Goal: Information Seeking & Learning: Learn about a topic

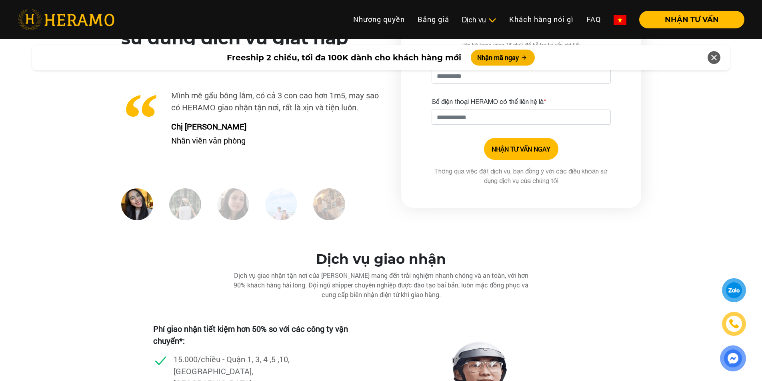
scroll to position [2039, 0]
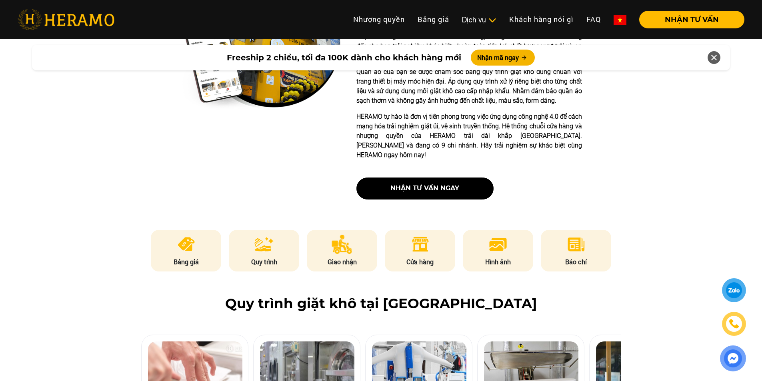
scroll to position [349, 0]
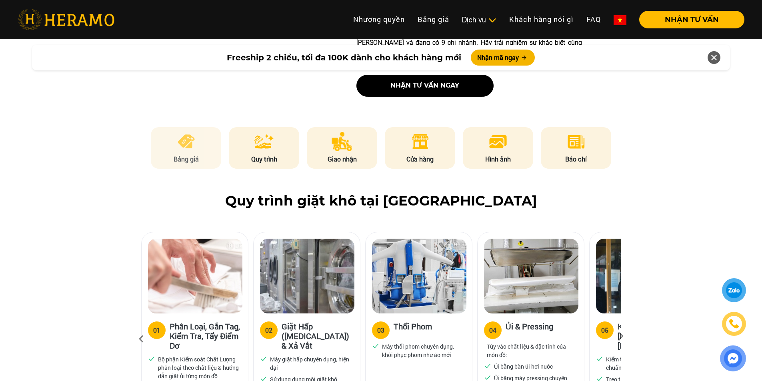
click at [202, 154] on p "Bảng giá" at bounding box center [186, 159] width 70 height 10
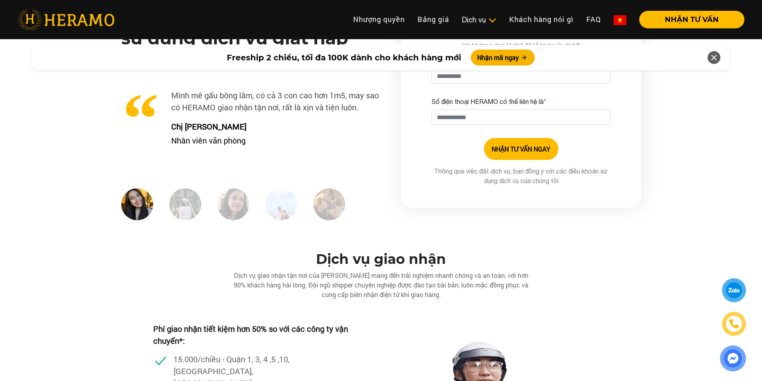
scroll to position [2074, 0]
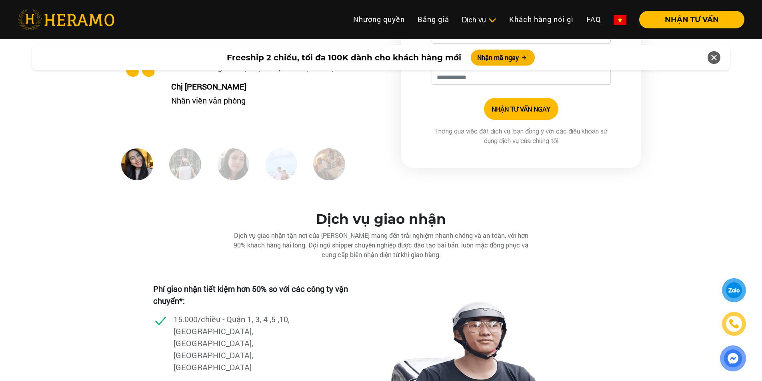
click at [190, 154] on img at bounding box center [185, 164] width 32 height 32
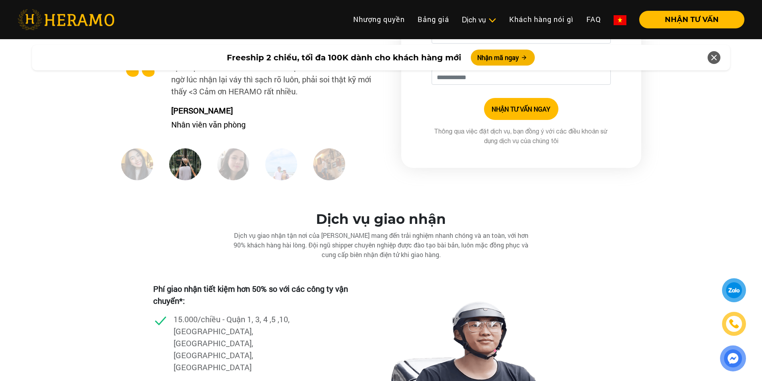
click at [232, 159] on img at bounding box center [233, 164] width 32 height 32
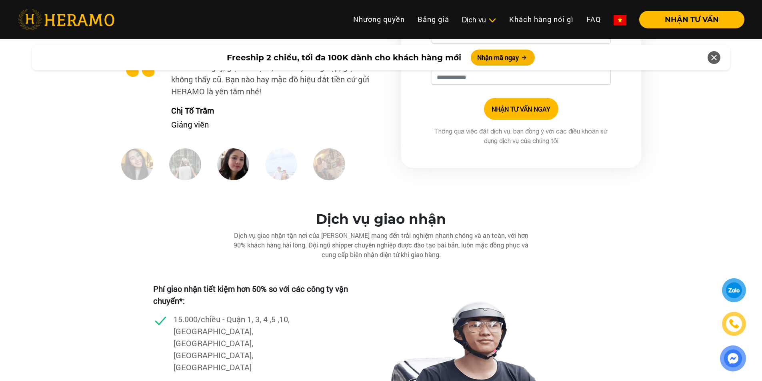
click at [274, 157] on img at bounding box center [281, 164] width 32 height 32
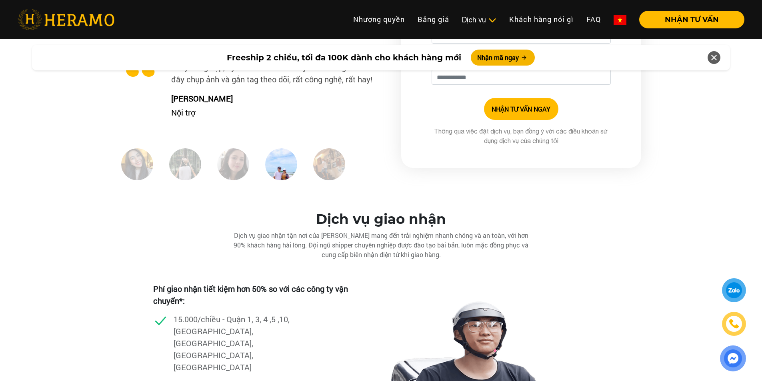
click at [330, 164] on img at bounding box center [329, 164] width 32 height 32
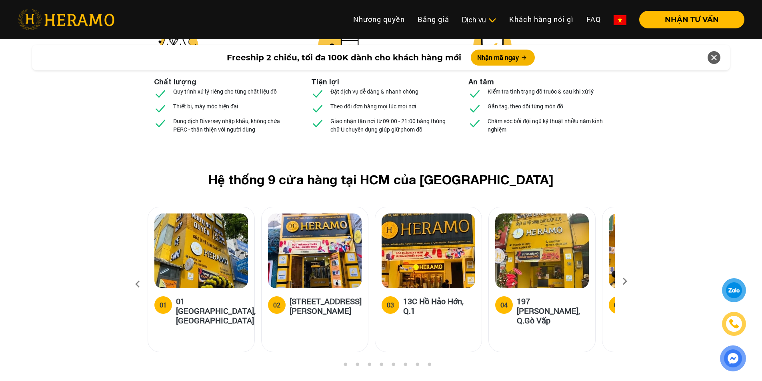
scroll to position [2994, 0]
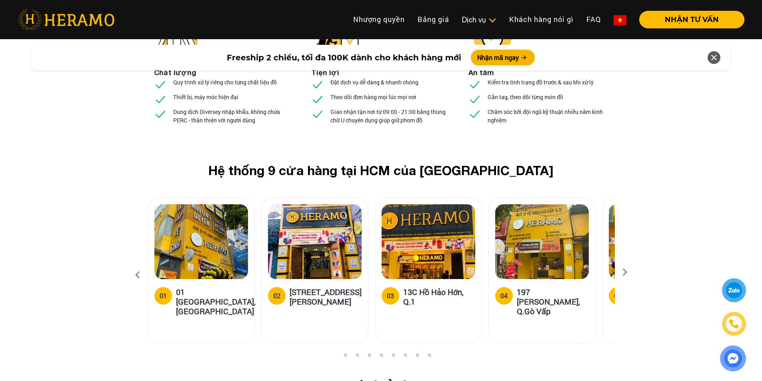
click at [627, 272] on icon at bounding box center [624, 274] width 14 height 5
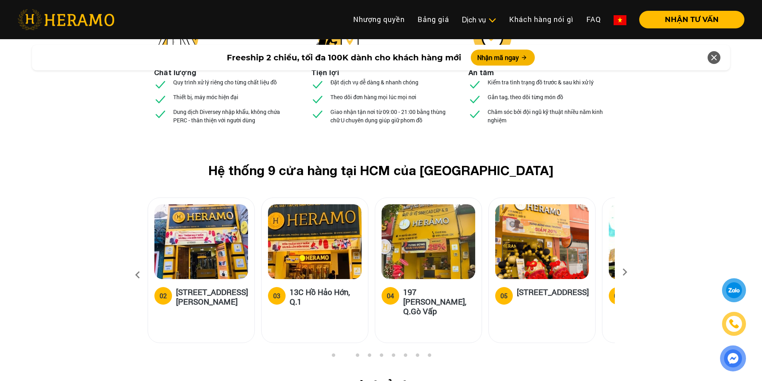
click at [627, 272] on icon at bounding box center [624, 274] width 14 height 5
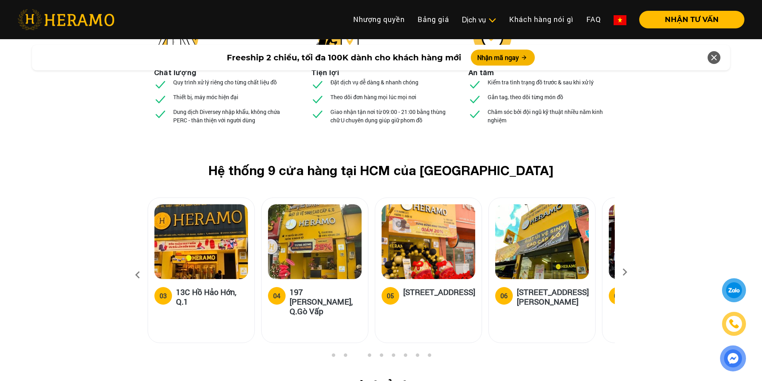
click at [627, 272] on icon at bounding box center [624, 274] width 14 height 5
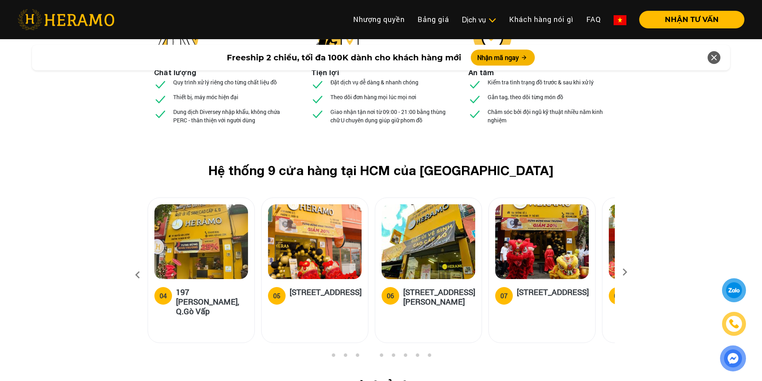
click at [627, 272] on icon at bounding box center [624, 274] width 14 height 5
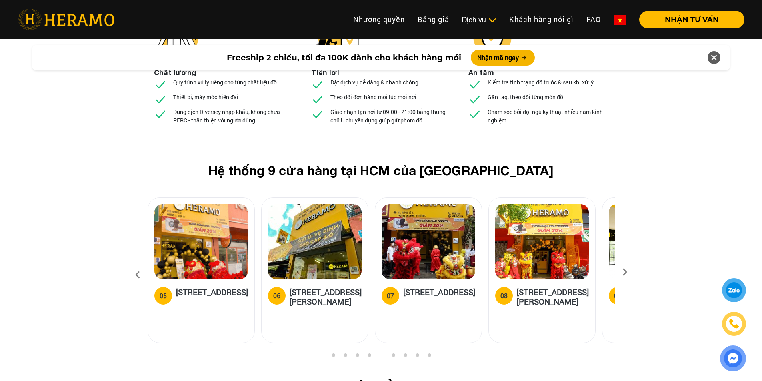
click at [627, 272] on icon at bounding box center [624, 274] width 14 height 5
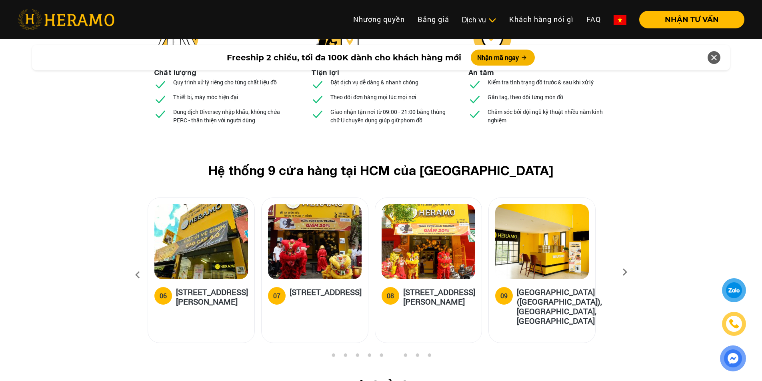
click at [627, 272] on icon at bounding box center [624, 274] width 14 height 5
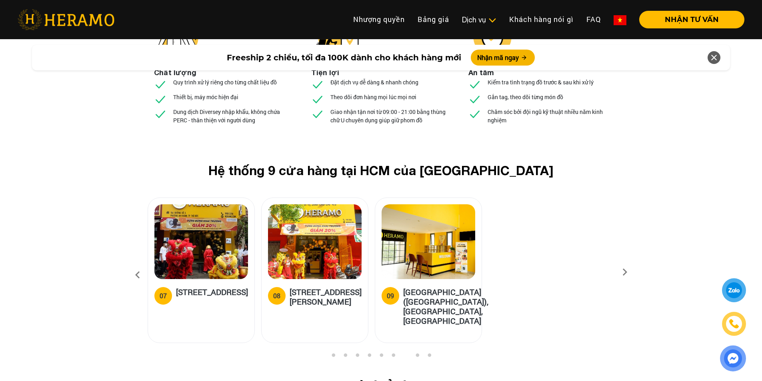
click at [627, 272] on icon at bounding box center [624, 274] width 14 height 5
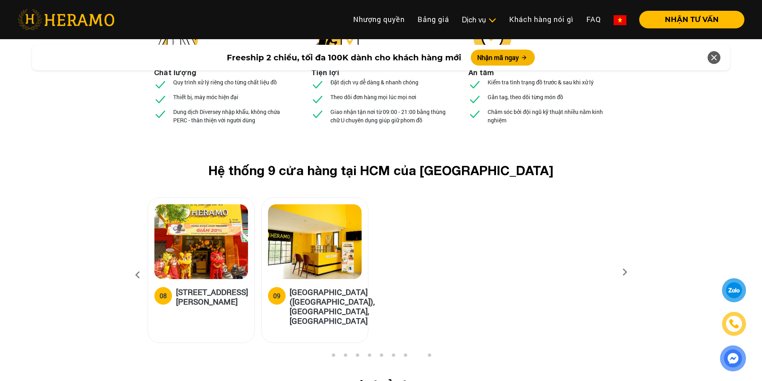
click at [627, 272] on icon at bounding box center [624, 274] width 14 height 5
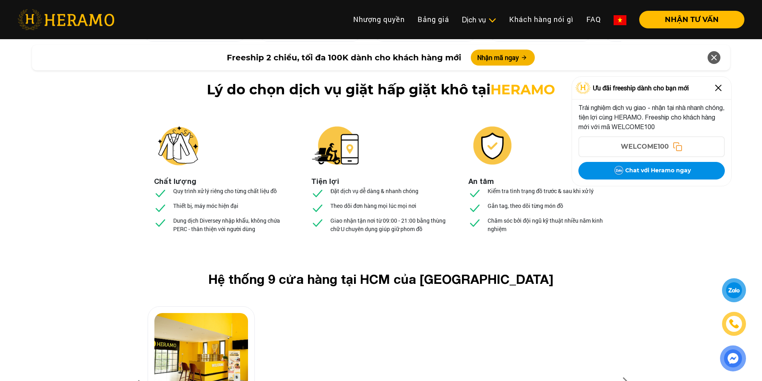
scroll to position [2874, 0]
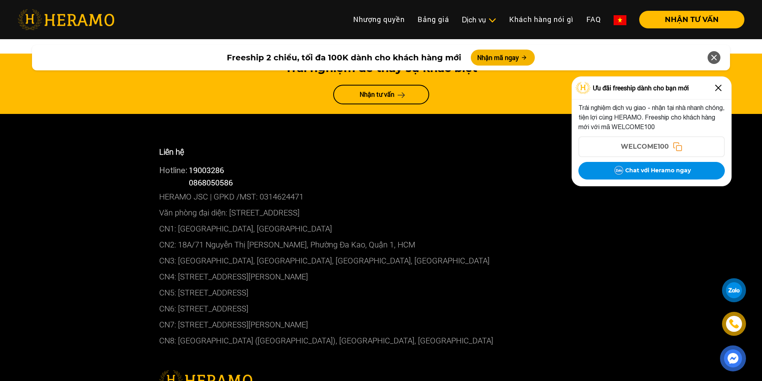
scroll to position [4170, 0]
